Goal: Task Accomplishment & Management: Manage account settings

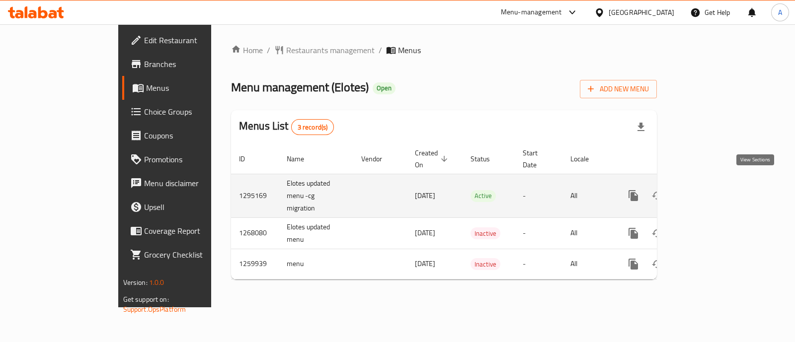
click at [711, 190] on icon "enhanced table" at bounding box center [705, 196] width 12 height 12
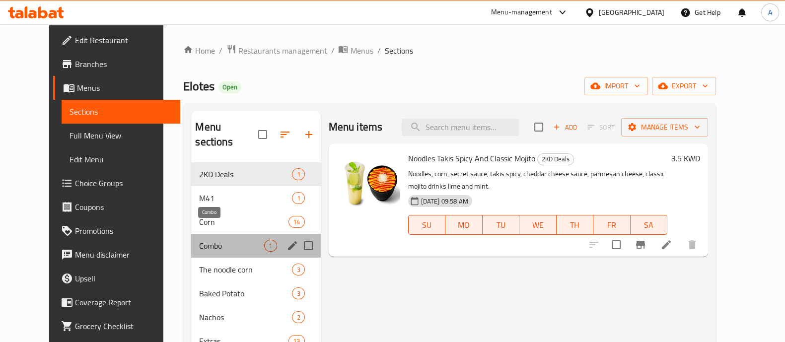
click at [204, 240] on span "Combo" at bounding box center [231, 246] width 65 height 12
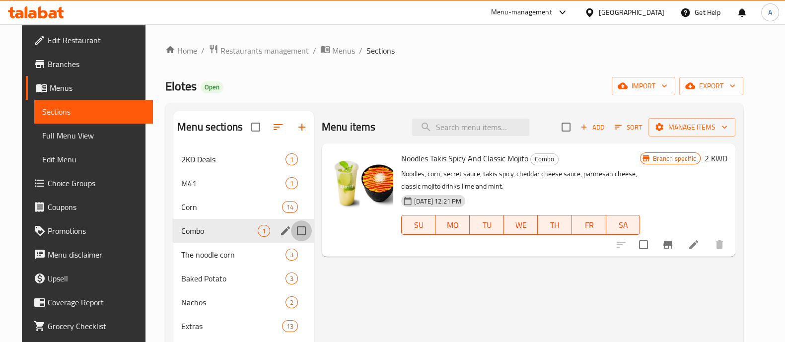
click at [297, 229] on input "Menu sections" at bounding box center [301, 231] width 21 height 21
checkbox input "true"
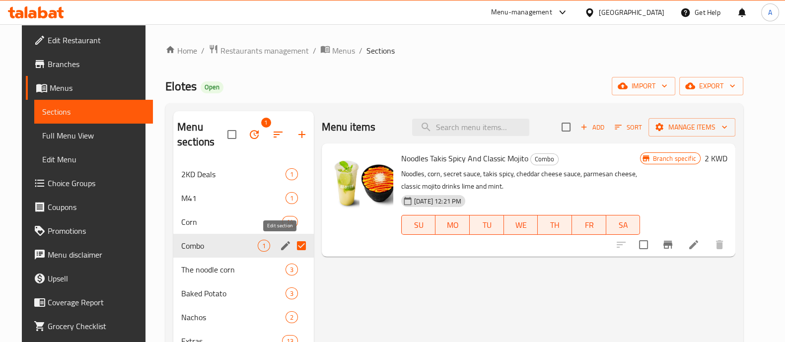
click at [283, 242] on icon "edit" at bounding box center [285, 245] width 9 height 9
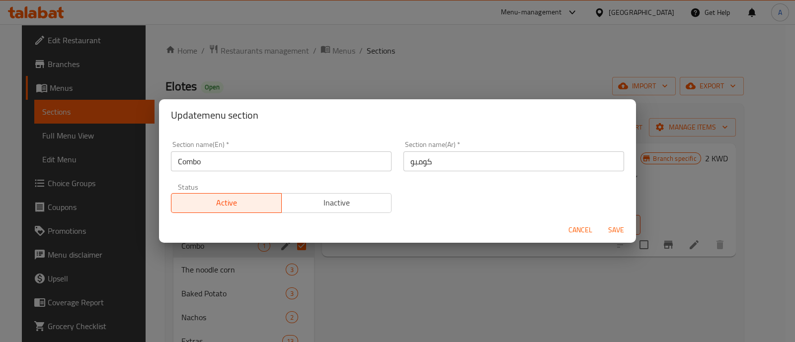
click at [355, 196] on span "Inactive" at bounding box center [337, 203] width 102 height 14
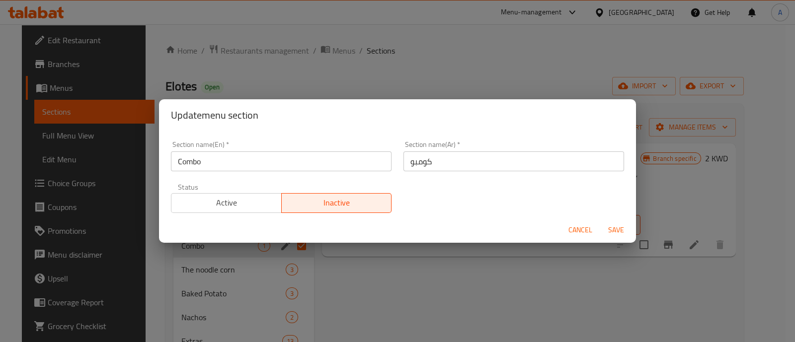
click at [618, 226] on span "Save" at bounding box center [616, 230] width 24 height 12
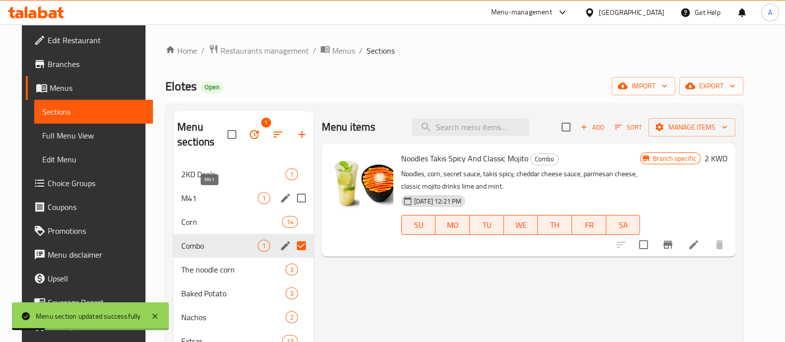
click at [195, 195] on span "M41" at bounding box center [219, 198] width 76 height 12
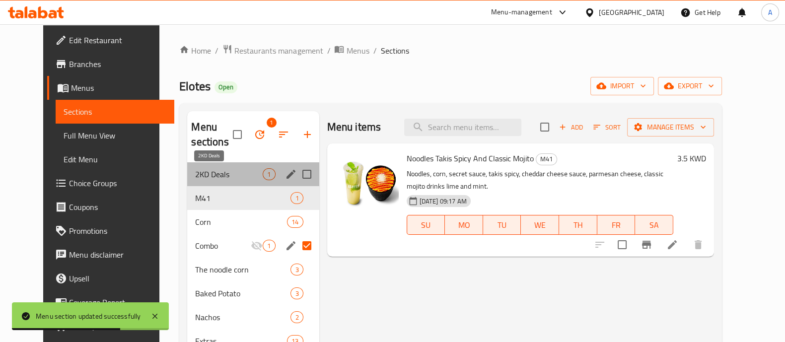
click at [198, 173] on span "2KD Deals" at bounding box center [229, 174] width 68 height 12
